Goal: Check status: Check status

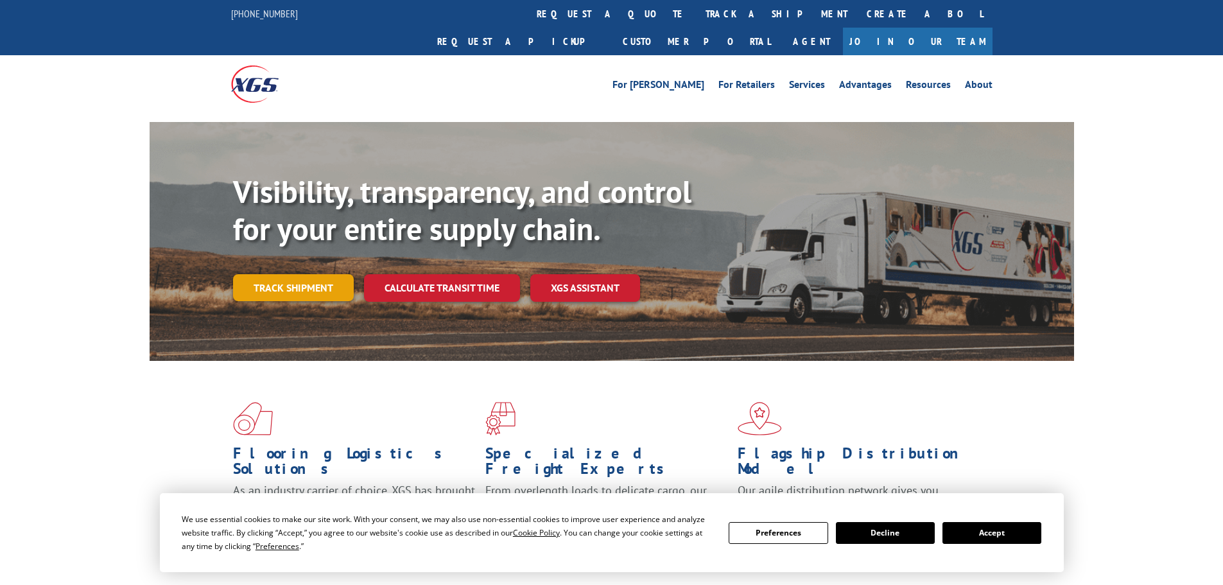
click at [279, 274] on link "Track shipment" at bounding box center [293, 287] width 121 height 27
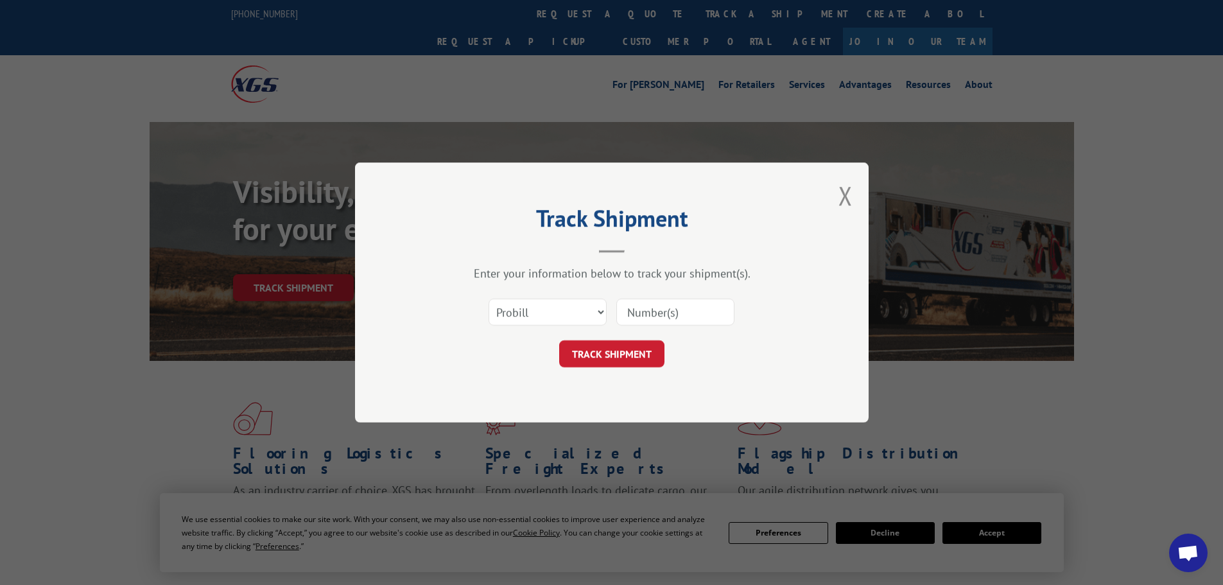
click at [681, 311] on input at bounding box center [675, 312] width 118 height 27
drag, startPoint x: 561, startPoint y: 316, endPoint x: 559, endPoint y: 323, distance: 7.5
click at [561, 316] on select "Select category... Probill BOL PO" at bounding box center [548, 312] width 118 height 27
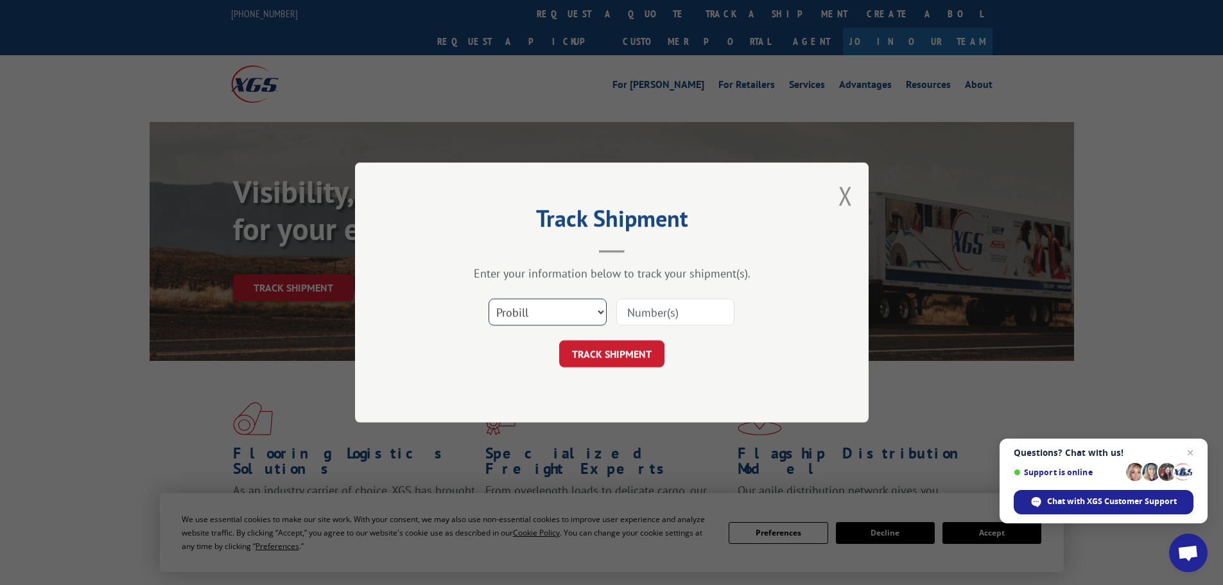
select select "po"
click at [489, 299] on select "Select category... Probill BOL PO" at bounding box center [548, 312] width 118 height 27
click at [650, 313] on input at bounding box center [675, 312] width 118 height 27
paste input "81526727"
type input "81526727"
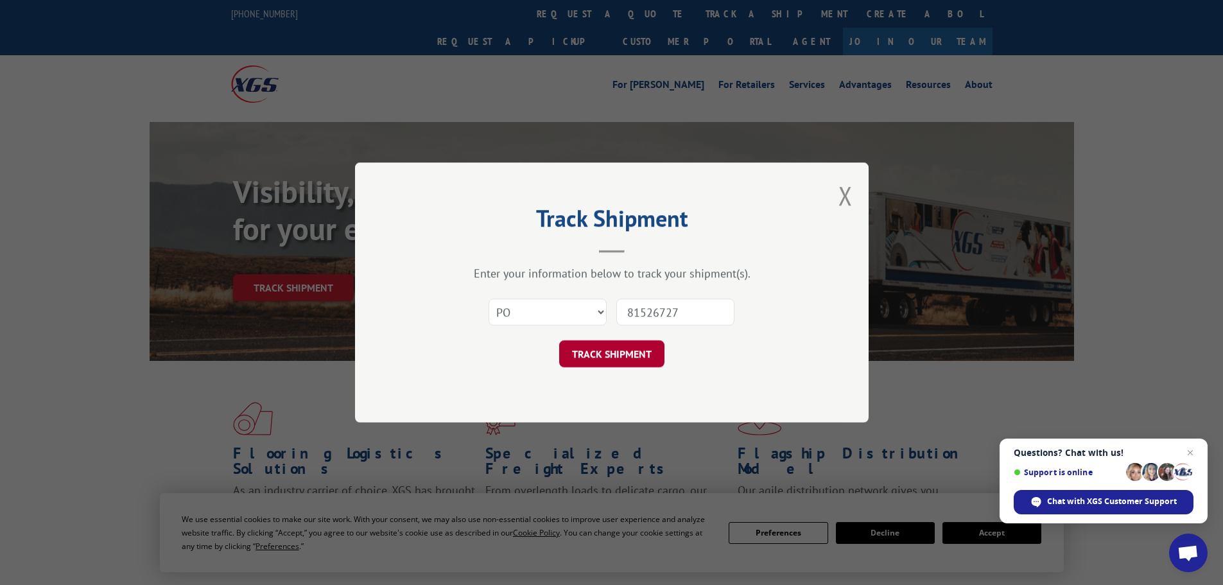
click at [622, 352] on button "TRACK SHIPMENT" at bounding box center [611, 353] width 105 height 27
